Goal: Information Seeking & Learning: Find specific fact

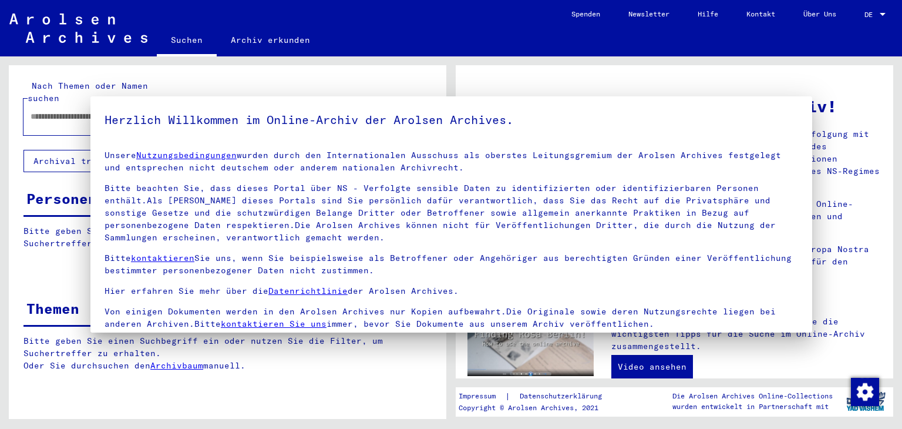
type input "**********"
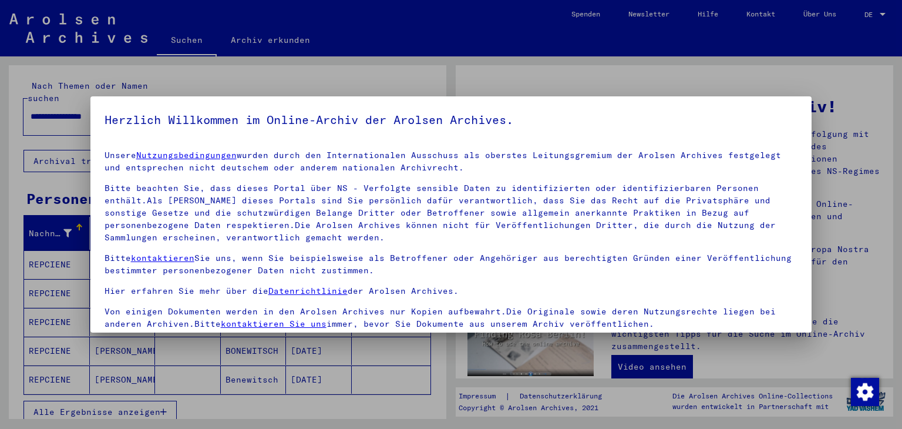
click at [710, 115] on h5 "Herzlich Willkommen im Online-Archiv der Arolsen Archives." at bounding box center [452, 119] width 694 height 19
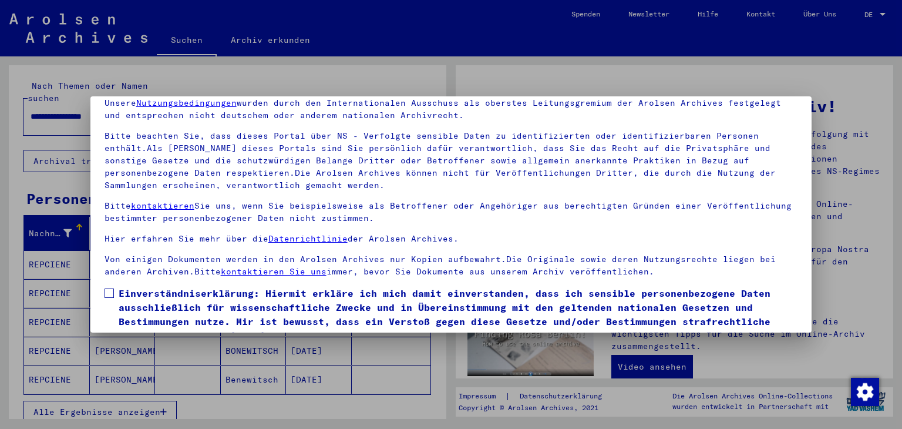
scroll to position [101, 0]
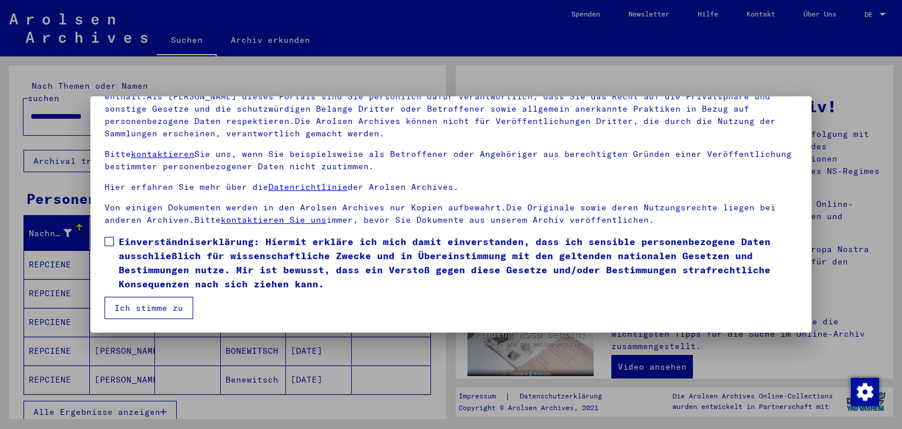
click at [105, 245] on label "Einverständniserklärung: Hiermit erkläre ich mich damit einverstanden, dass ich…" at bounding box center [452, 262] width 694 height 56
click at [113, 298] on button "Ich stimme zu" at bounding box center [149, 308] width 89 height 22
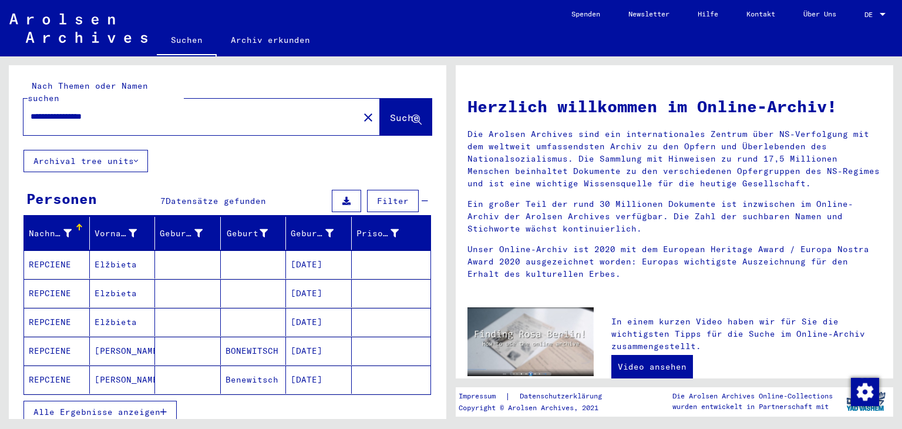
click at [65, 252] on mat-cell "REPCIENE" at bounding box center [57, 264] width 66 height 28
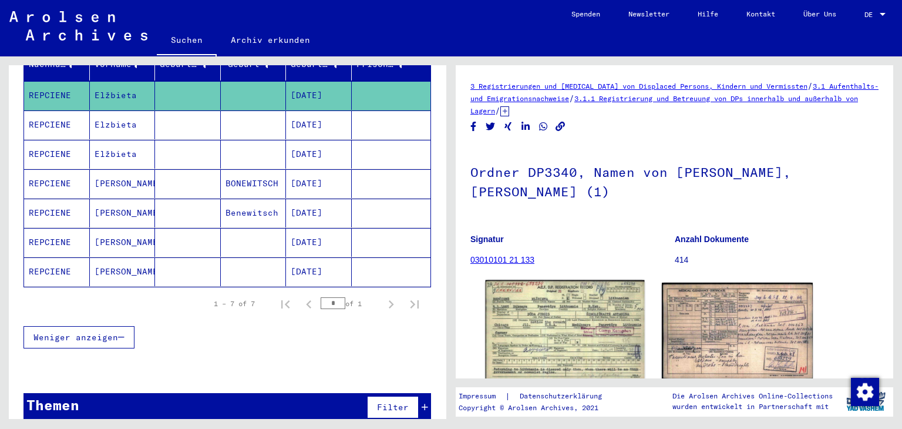
click at [590, 334] on img at bounding box center [565, 330] width 159 height 100
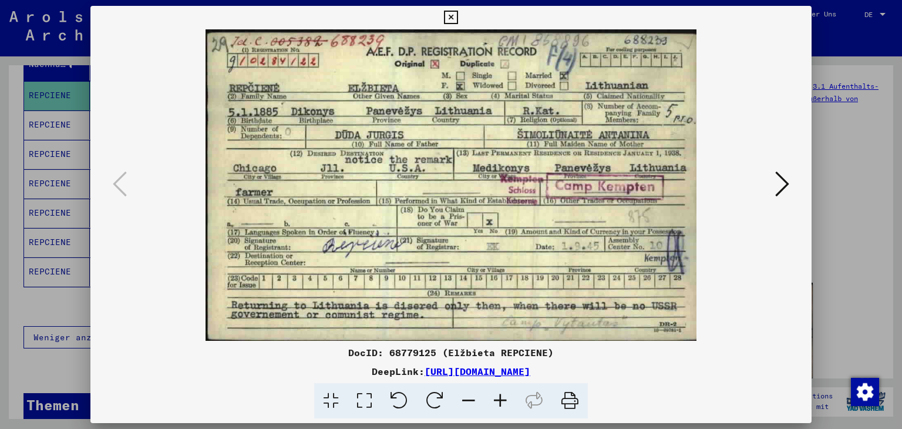
click at [786, 186] on icon at bounding box center [783, 184] width 14 height 28
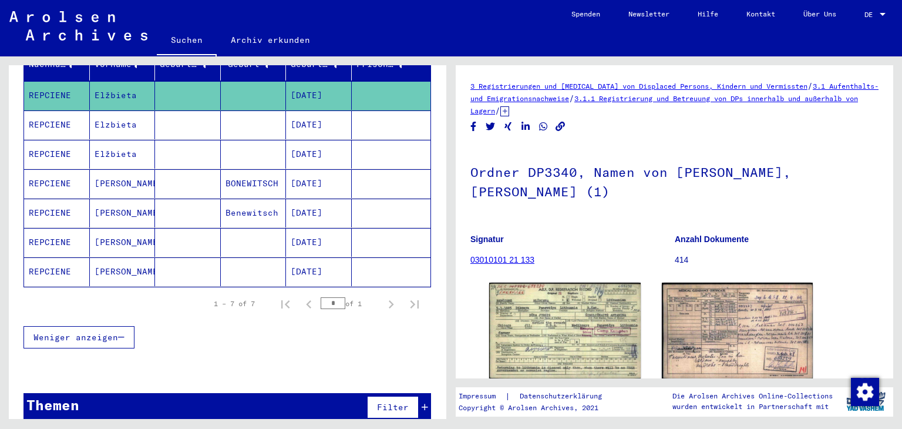
click at [102, 113] on mat-cell "Elzbieta" at bounding box center [123, 124] width 66 height 29
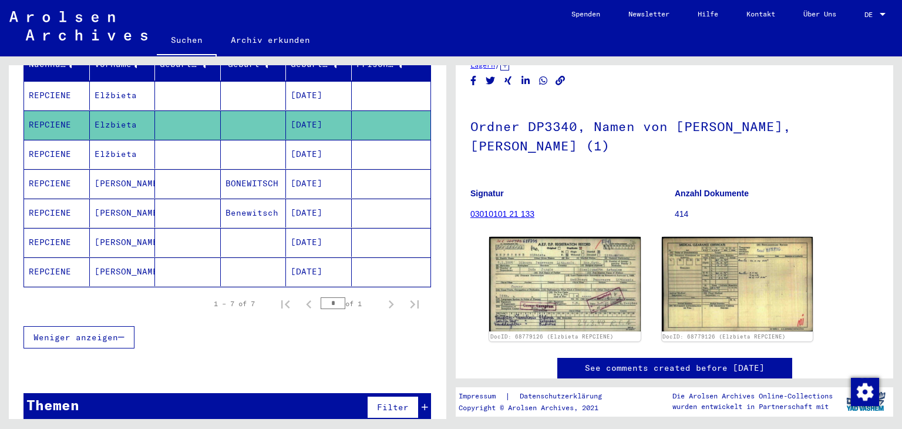
scroll to position [118, 0]
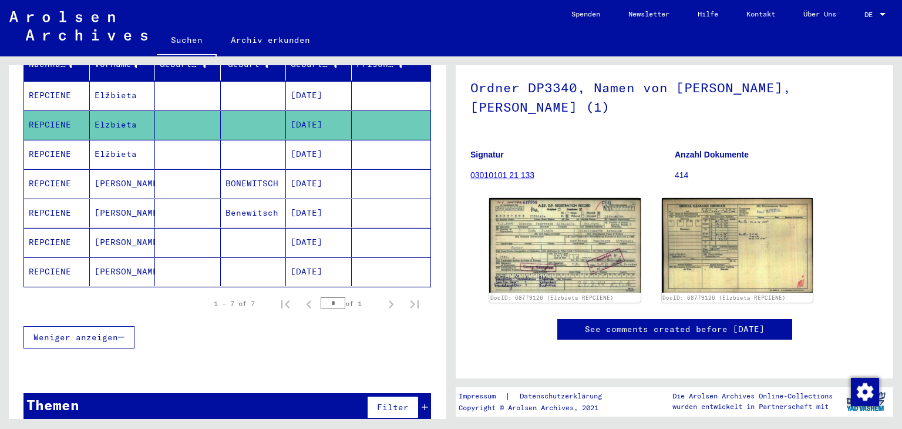
click at [136, 143] on mat-cell "Elžbieta" at bounding box center [123, 154] width 66 height 29
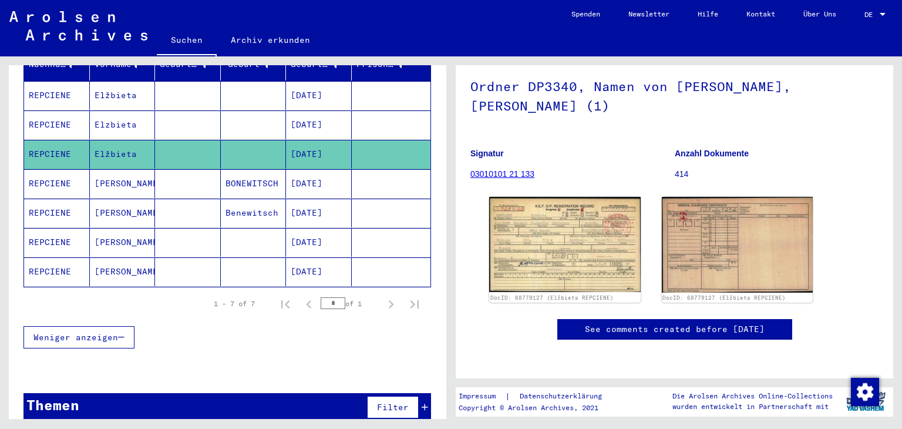
scroll to position [235, 0]
click at [117, 259] on mat-cell "[PERSON_NAME]" at bounding box center [123, 271] width 66 height 29
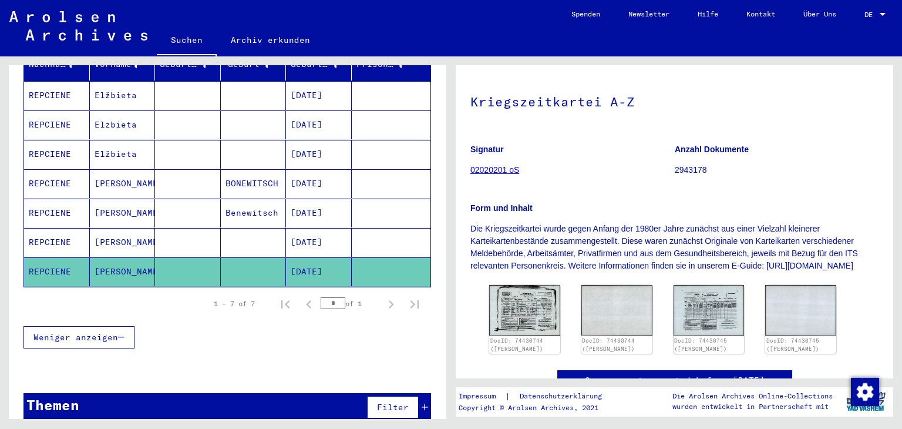
scroll to position [176, 0]
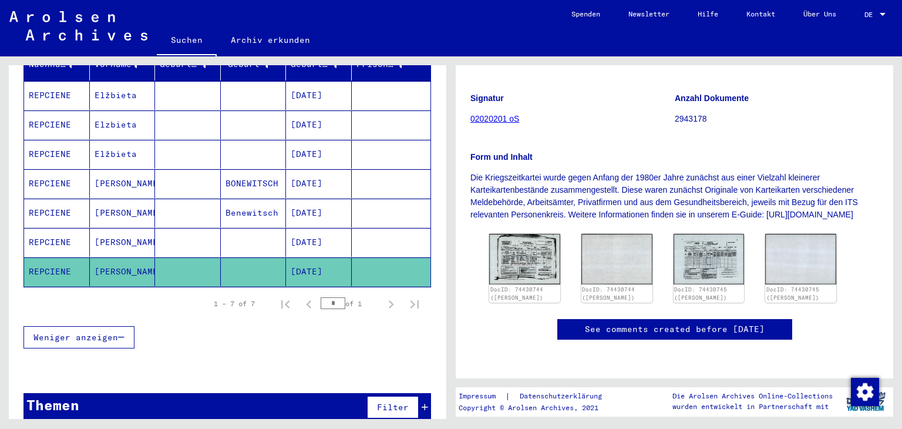
click at [118, 228] on mat-cell "[PERSON_NAME]" at bounding box center [123, 242] width 66 height 29
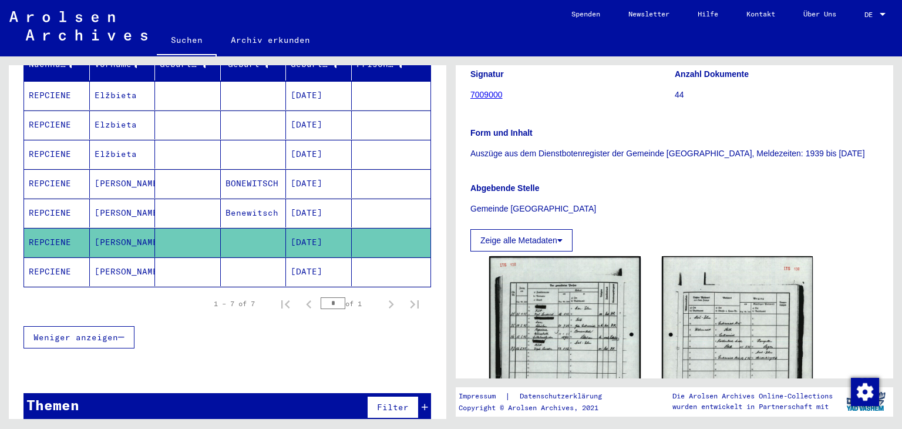
scroll to position [235, 0]
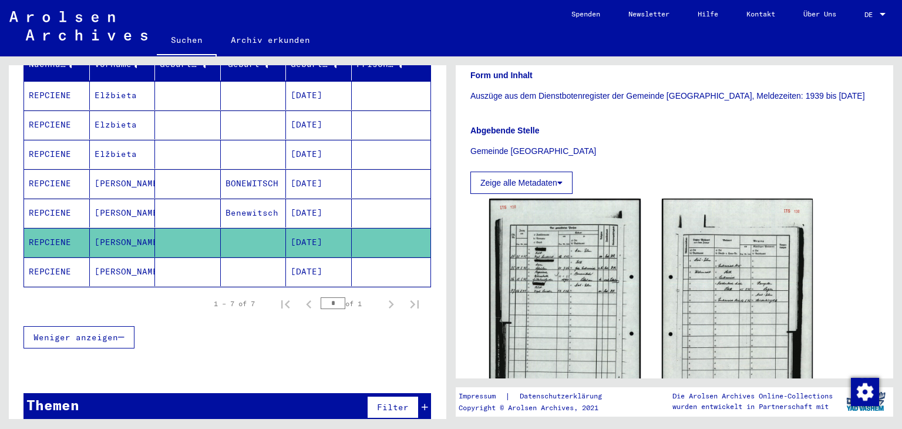
click at [31, 199] on mat-cell "REPCIENE" at bounding box center [57, 213] width 66 height 29
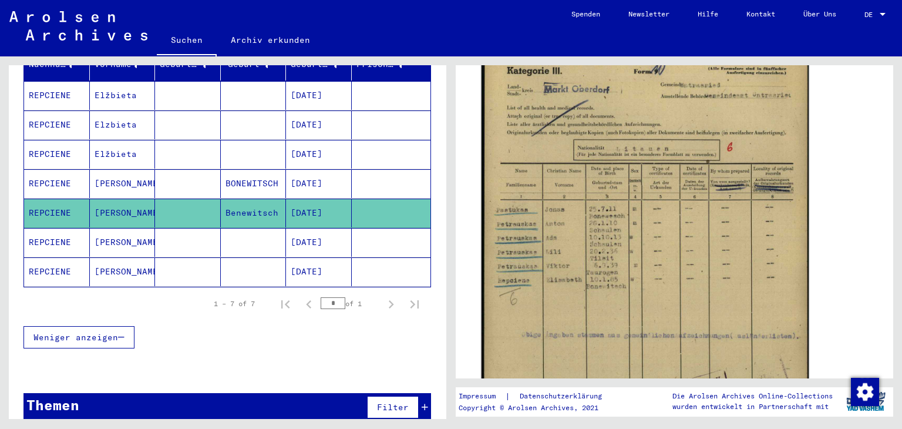
scroll to position [294, 0]
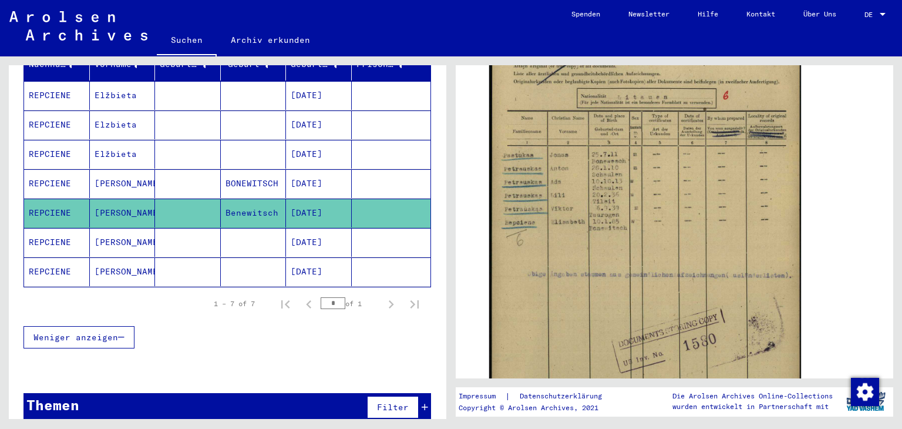
click at [38, 140] on mat-cell "REPCIENE" at bounding box center [57, 154] width 66 height 29
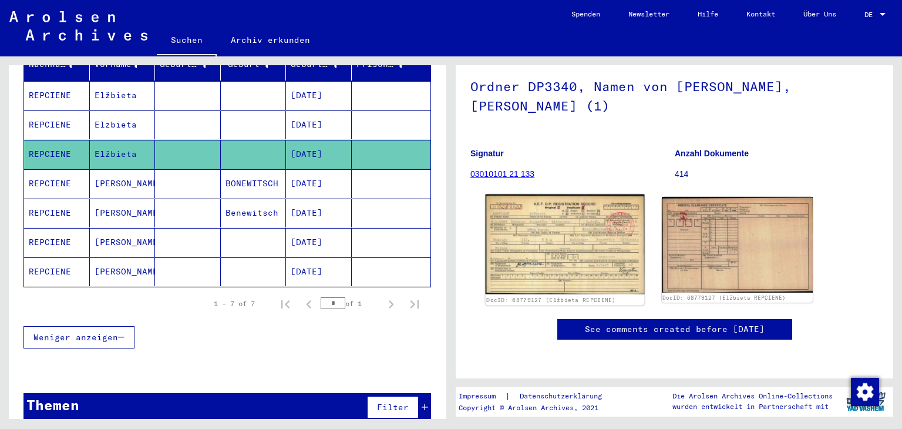
scroll to position [118, 0]
click at [590, 194] on img at bounding box center [565, 244] width 159 height 100
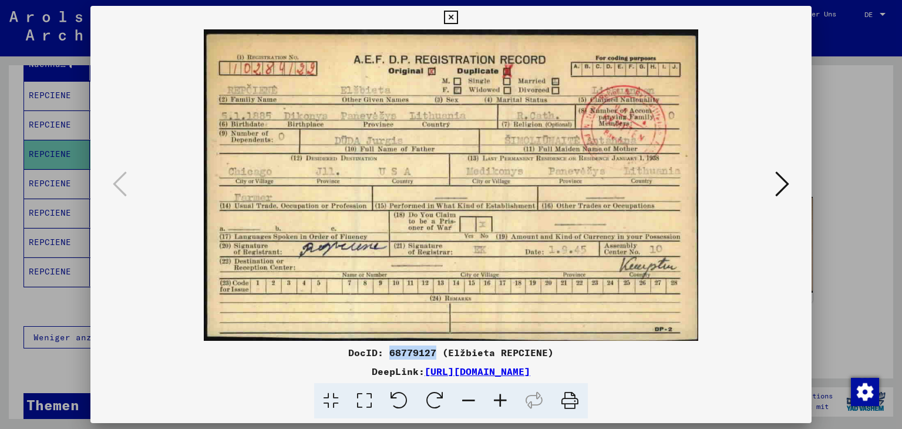
drag, startPoint x: 392, startPoint y: 352, endPoint x: 434, endPoint y: 354, distance: 42.3
click at [434, 354] on div "DocID: 68779127 (Elžbieta REPCIENE)" at bounding box center [451, 352] width 722 height 14
copy div "68779127"
click at [462, 234] on img at bounding box center [451, 184] width 642 height 311
click at [777, 186] on icon at bounding box center [783, 184] width 14 height 28
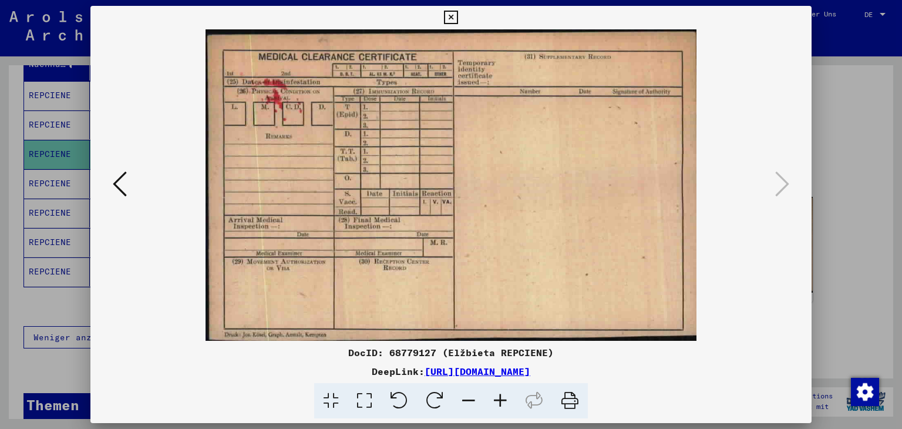
click at [838, 204] on div at bounding box center [451, 214] width 902 height 429
